Goal: Check status: Check status

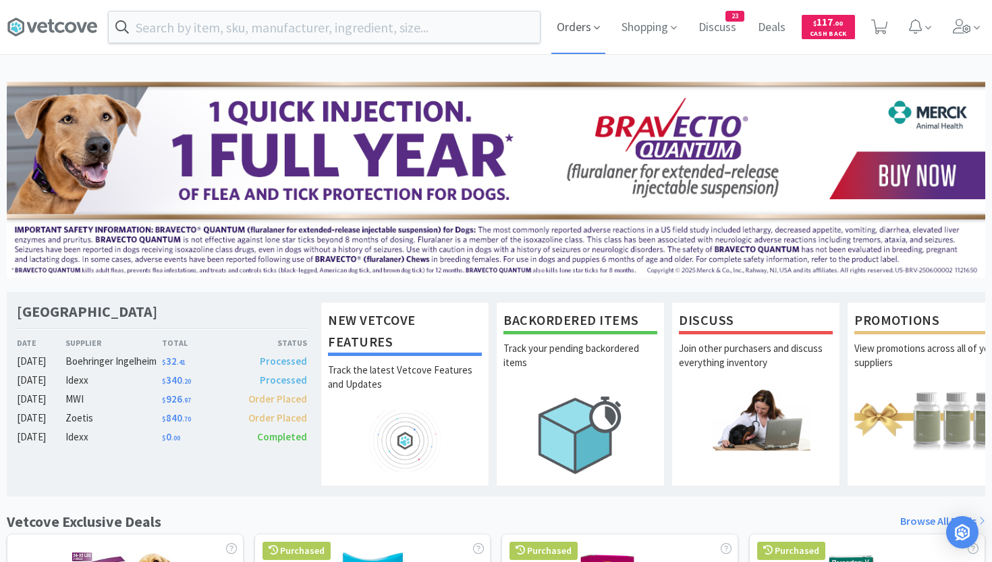
click at [591, 26] on span "Orders" at bounding box center [578, 27] width 54 height 54
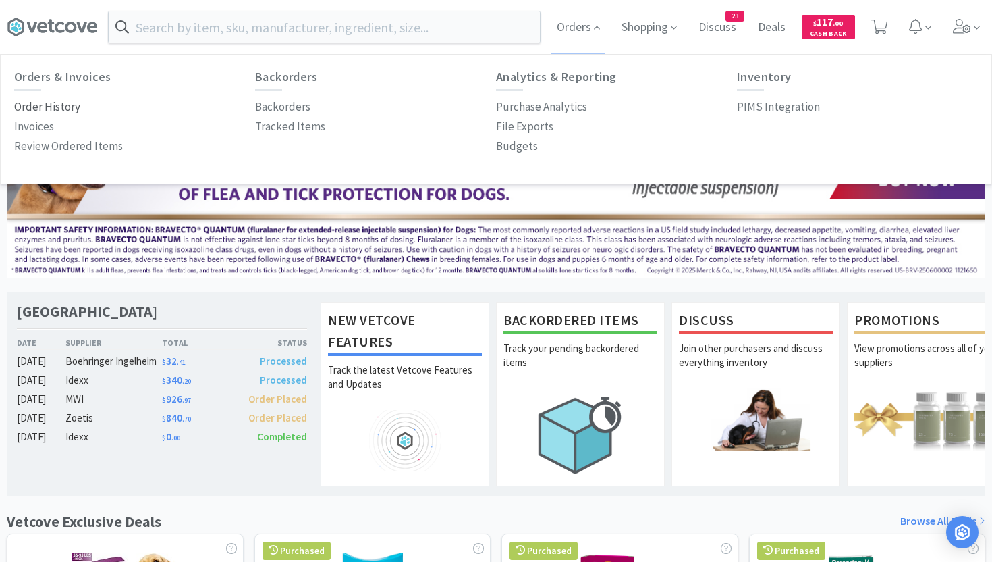
click at [72, 107] on p "Order History" at bounding box center [47, 107] width 66 height 18
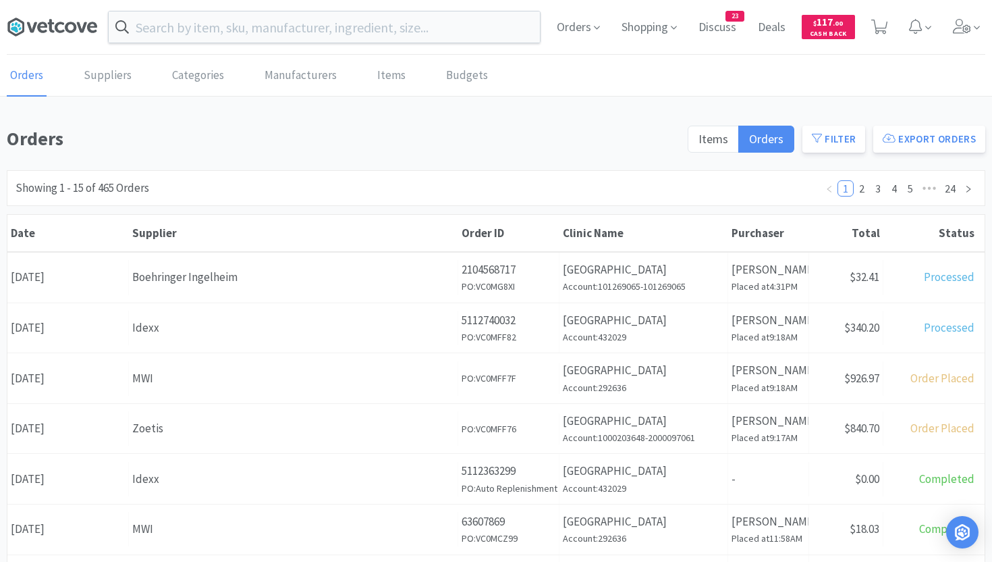
click at [56, 29] on icon at bounding box center [59, 27] width 9 height 11
